Goal: Find contact information: Obtain details needed to contact an individual or organization

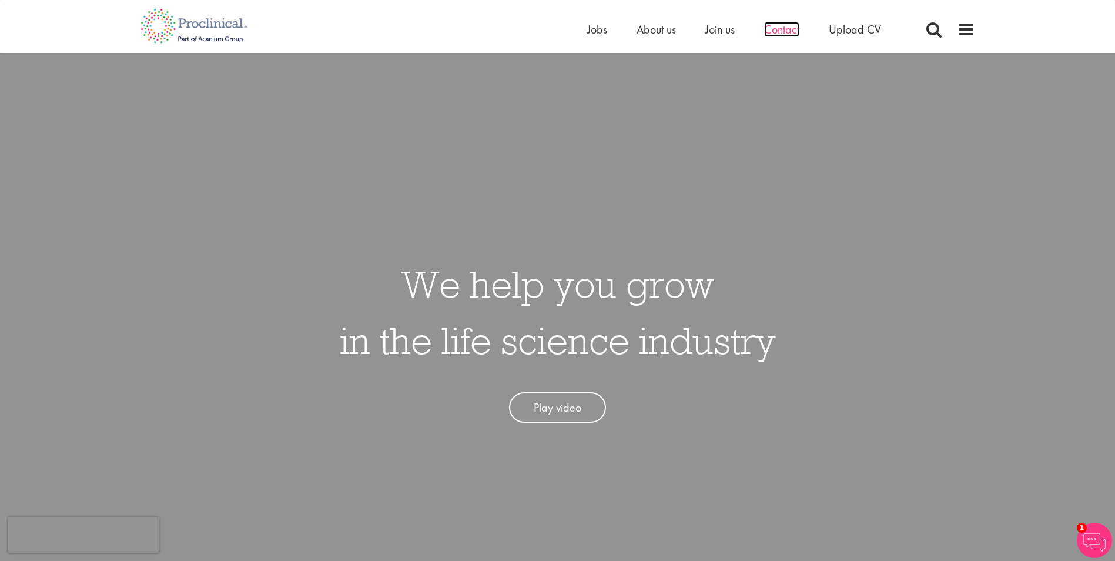
click at [787, 32] on span "Contact" at bounding box center [781, 29] width 35 height 15
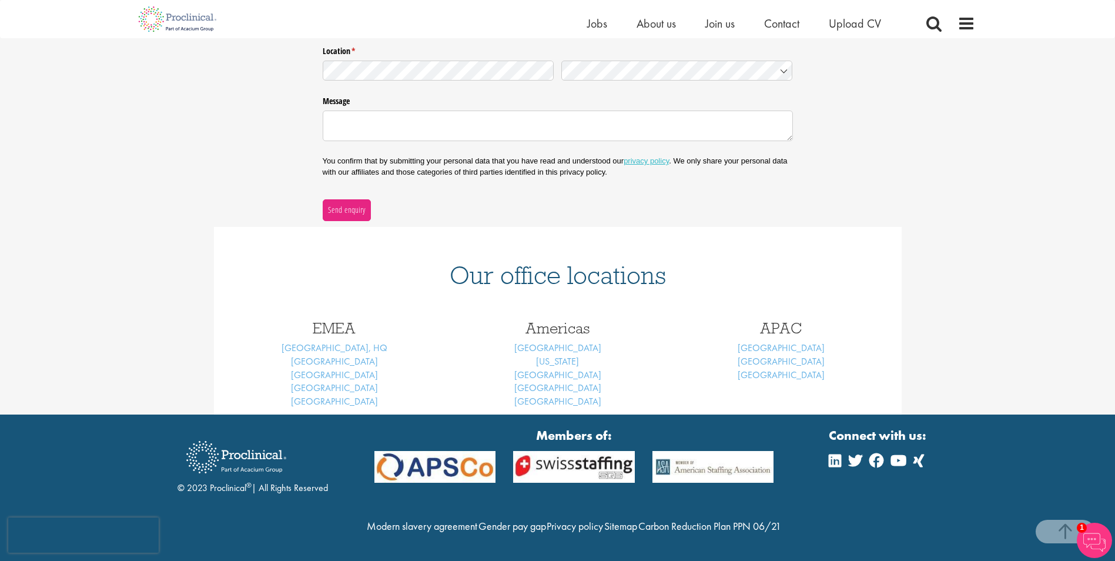
scroll to position [324, 0]
click at [340, 355] on link "[GEOGRAPHIC_DATA]" at bounding box center [334, 361] width 87 height 12
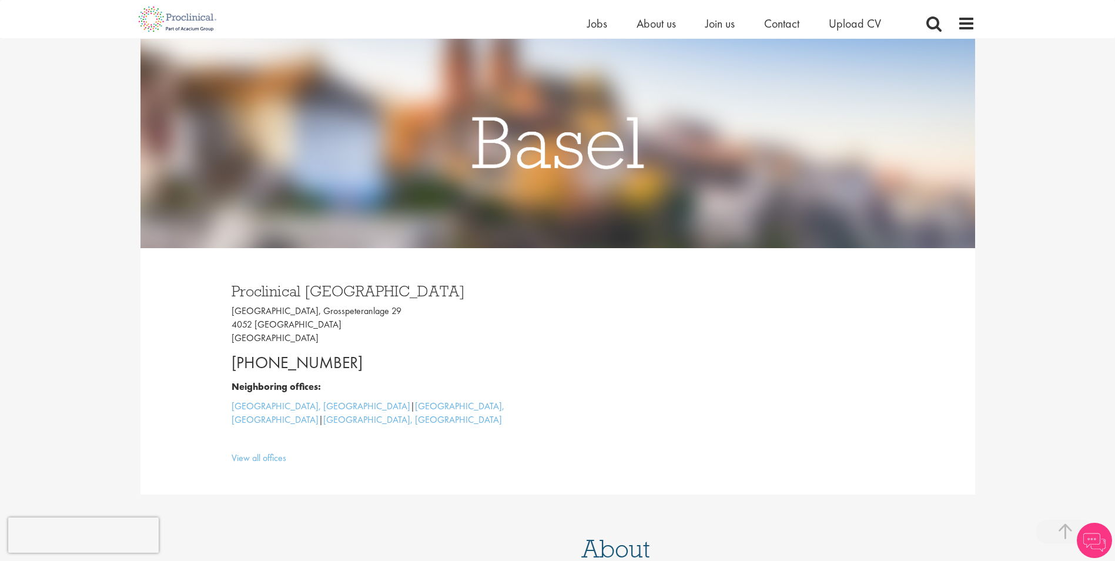
scroll to position [294, 0]
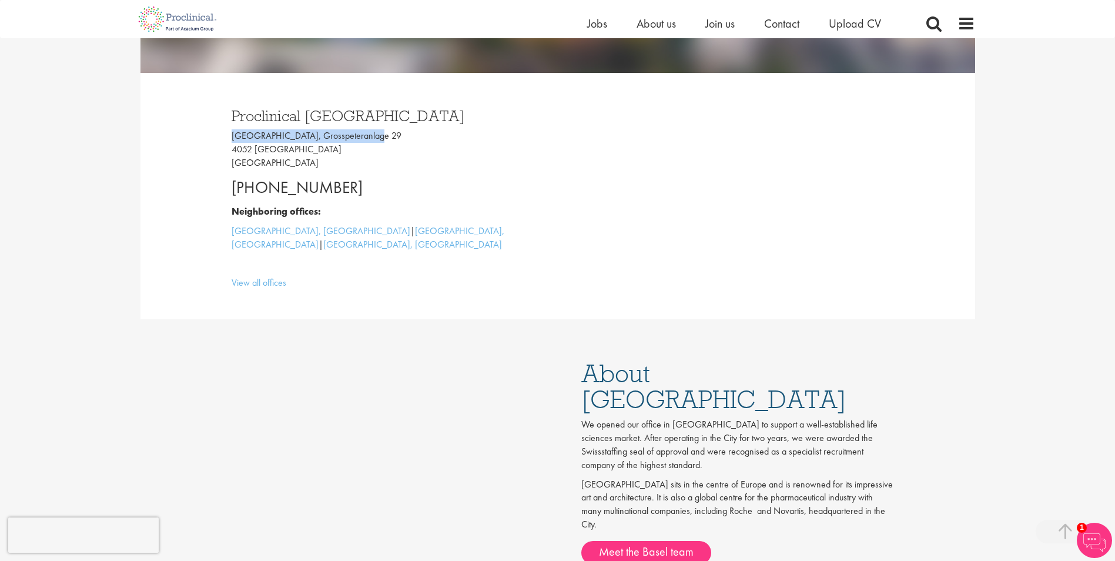
drag, startPoint x: 232, startPoint y: 136, endPoint x: 366, endPoint y: 138, distance: 134.6
click at [366, 138] on p "Grosspeter Tower, Grosspeteranlage 29 4052 Basel Switzerland" at bounding box center [390, 149] width 317 height 41
copy p "Grosspeter Tower, Grosspeteranlage"
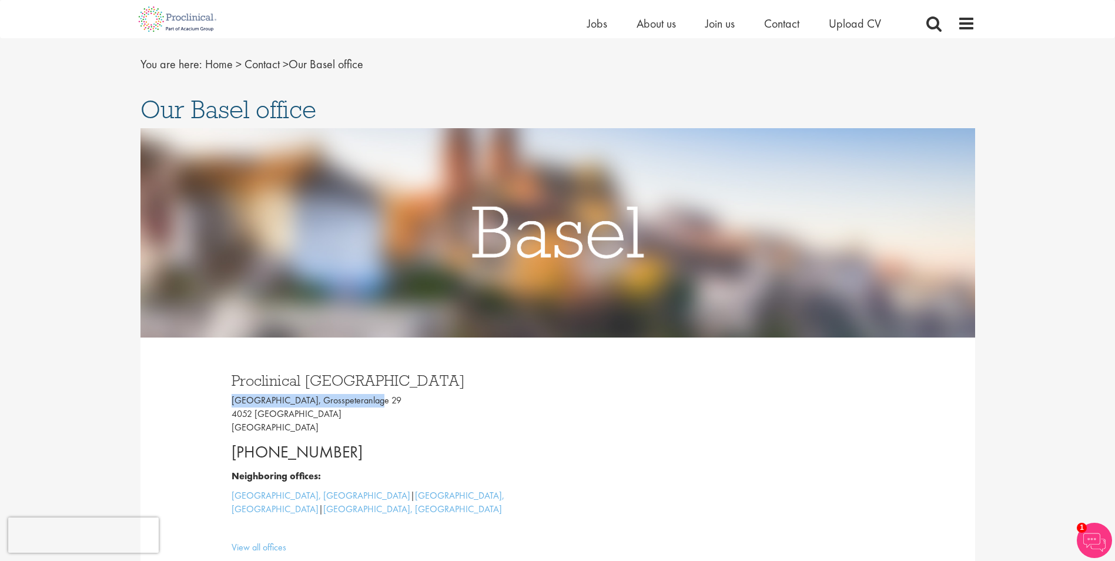
scroll to position [0, 0]
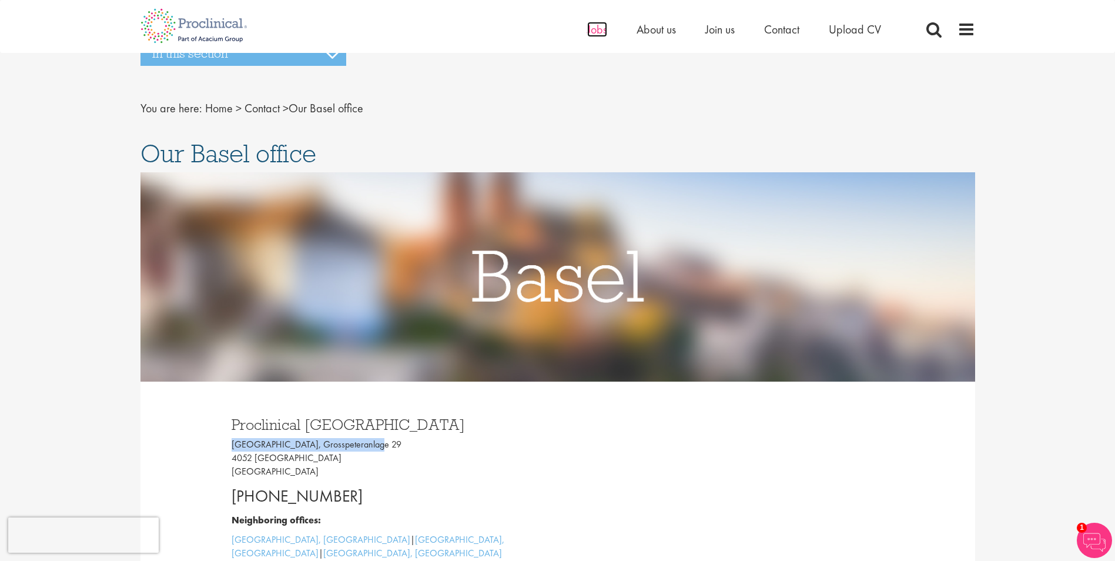
click at [596, 30] on span "Jobs" at bounding box center [597, 29] width 20 height 15
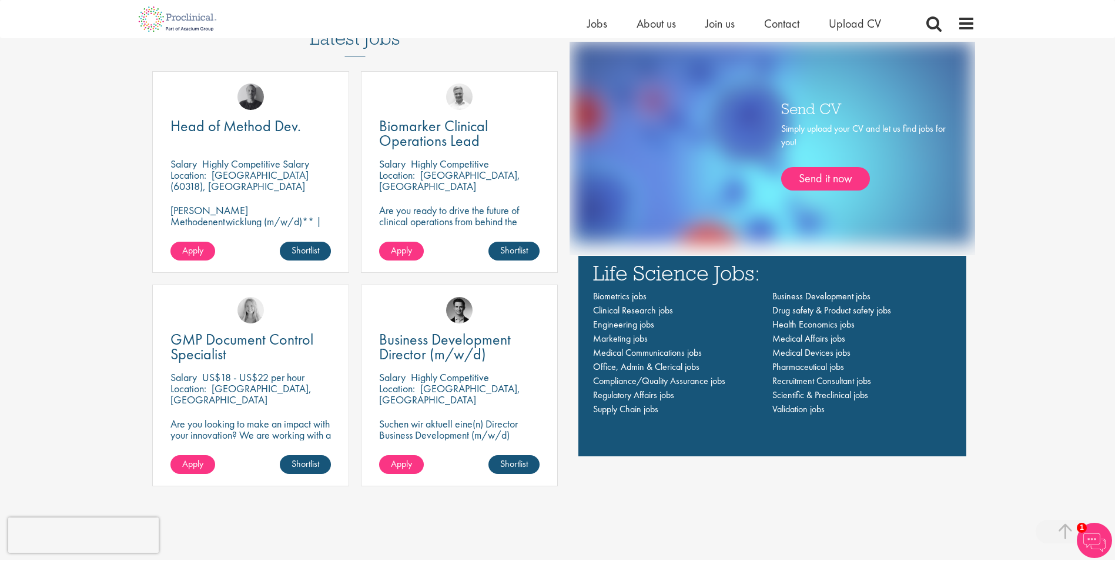
scroll to position [823, 0]
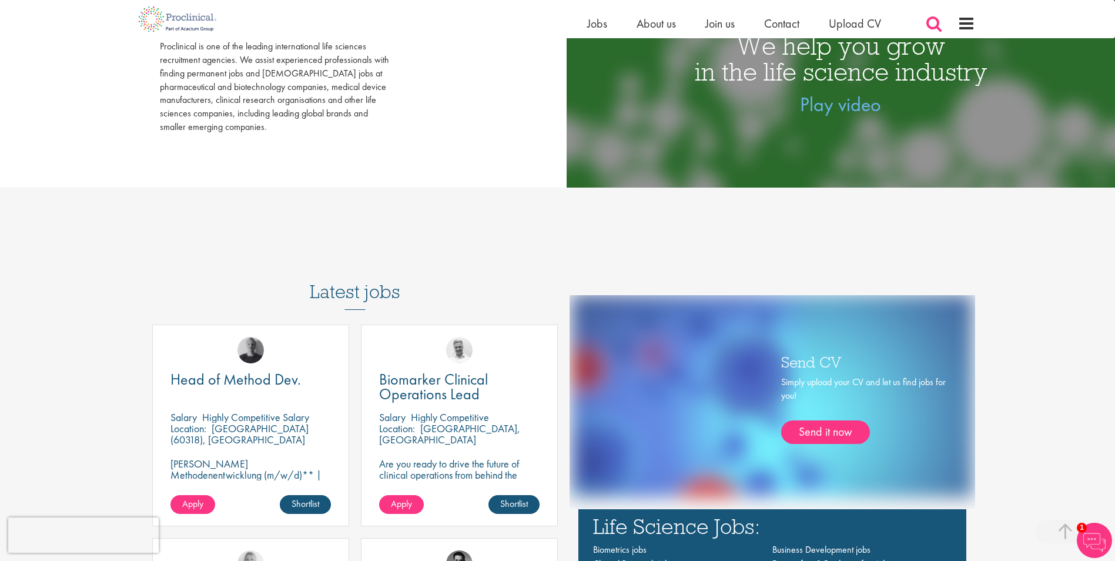
click at [930, 25] on span at bounding box center [934, 24] width 18 height 18
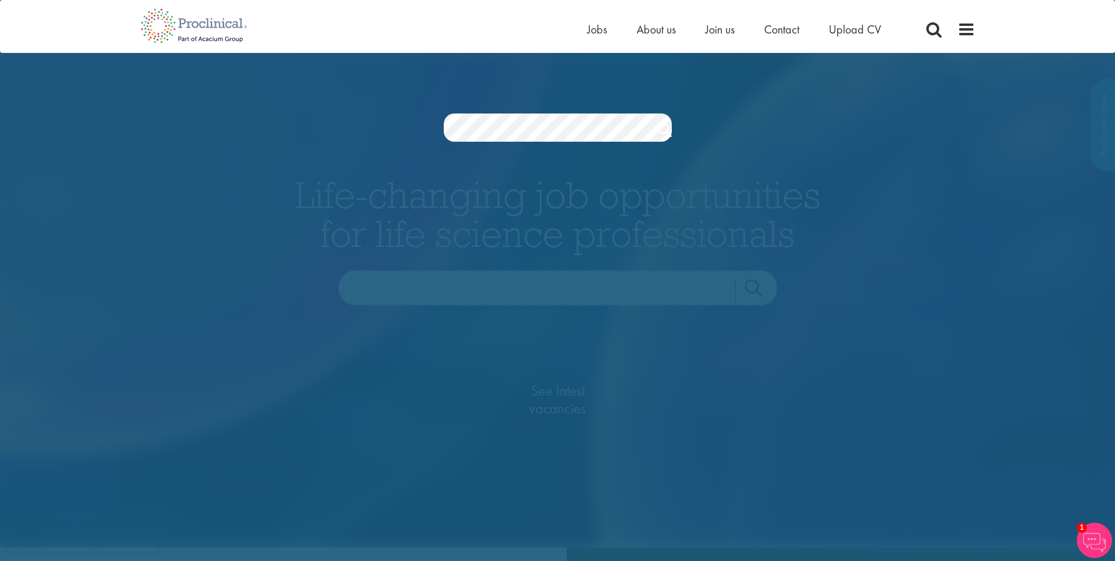
scroll to position [0, 0]
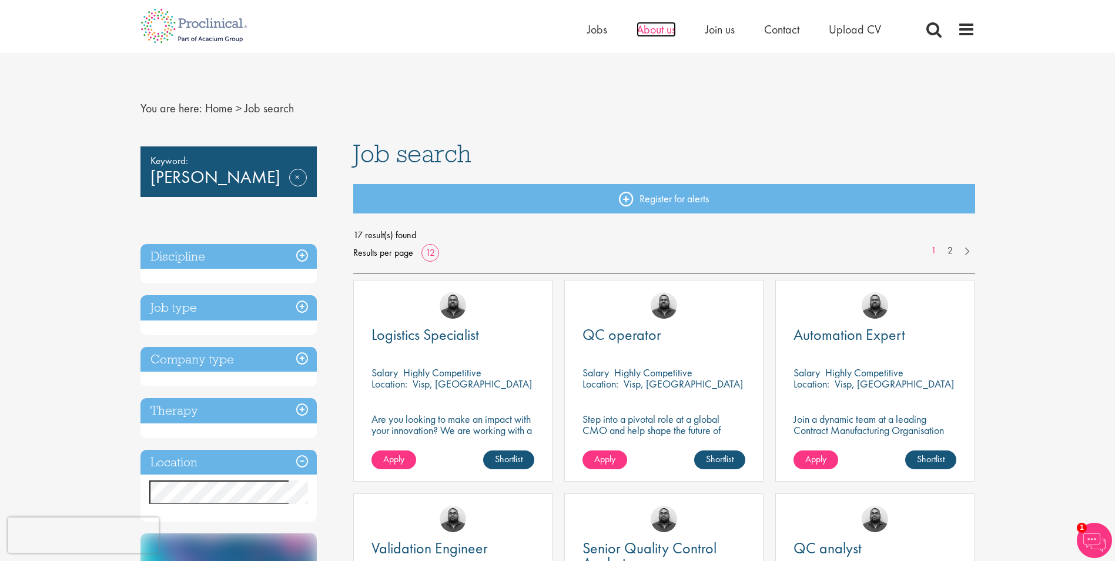
click at [664, 29] on span "About us" at bounding box center [656, 29] width 39 height 15
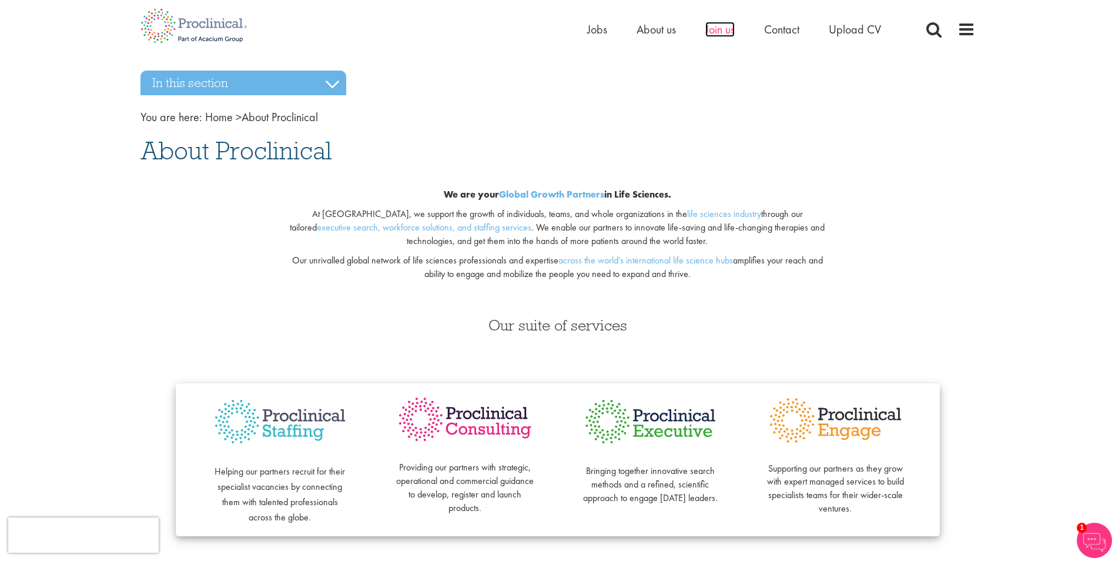
click at [718, 28] on span "Join us" at bounding box center [720, 29] width 29 height 15
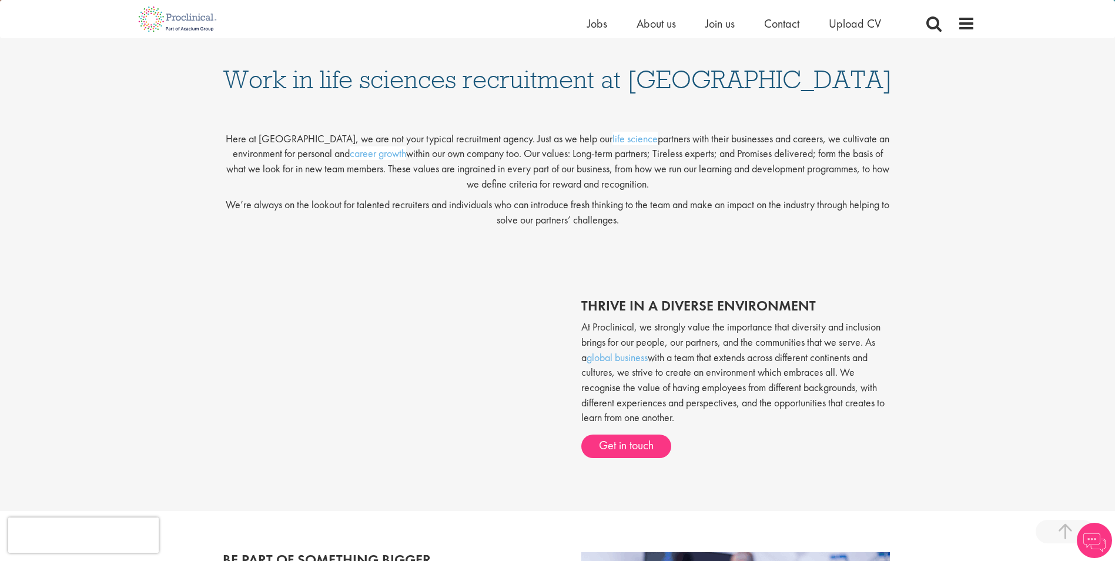
scroll to position [176, 0]
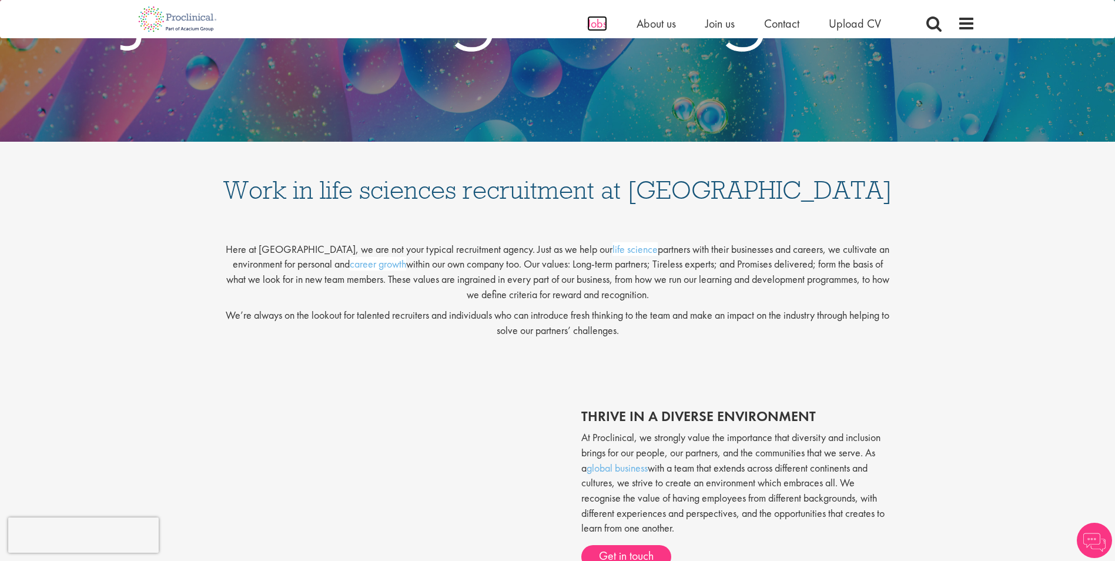
click at [595, 18] on span "Jobs" at bounding box center [597, 23] width 20 height 15
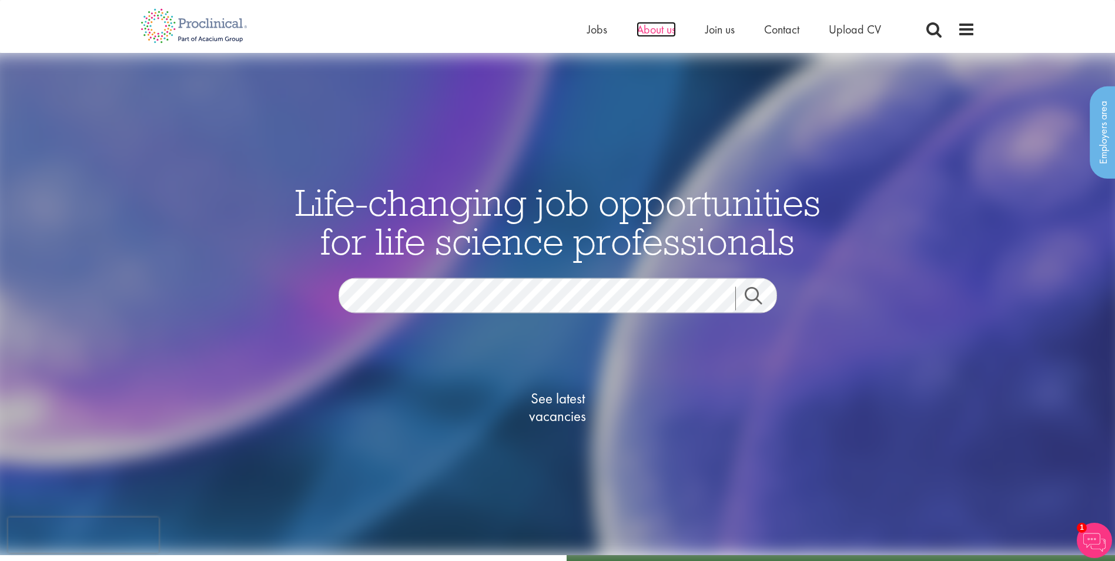
click at [667, 28] on span "About us" at bounding box center [656, 29] width 39 height 15
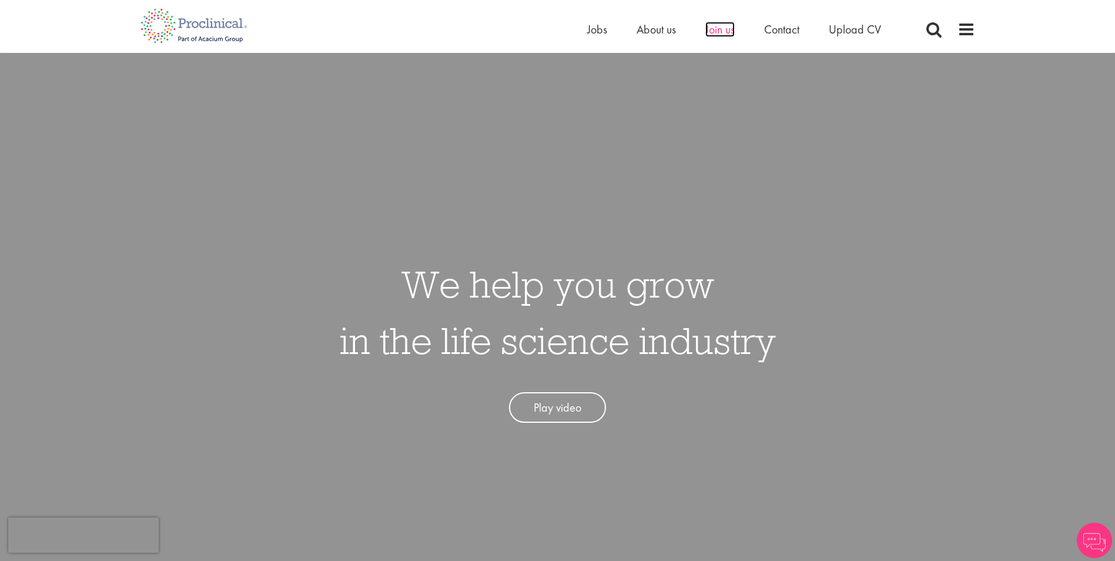
click at [715, 26] on span "Join us" at bounding box center [720, 29] width 29 height 15
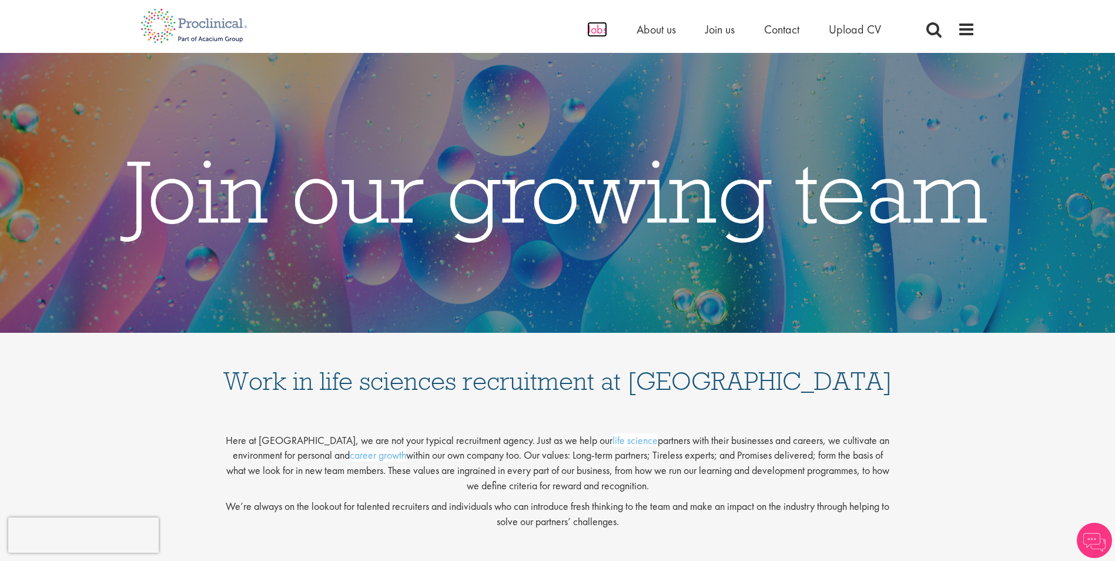
click at [594, 31] on span "Jobs" at bounding box center [597, 29] width 20 height 15
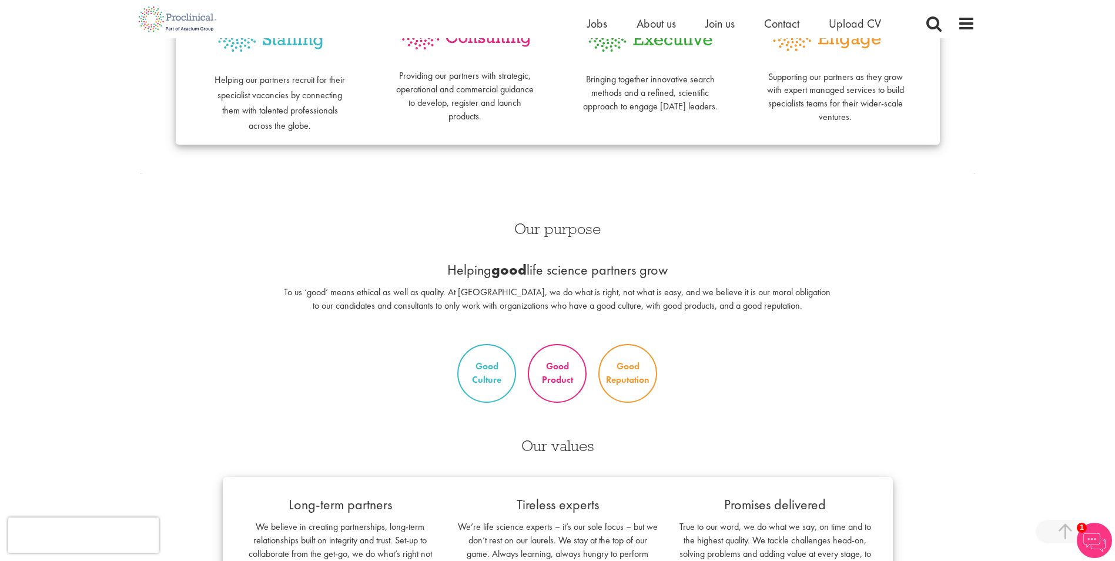
scroll to position [235, 0]
